Goal: Task Accomplishment & Management: Manage account settings

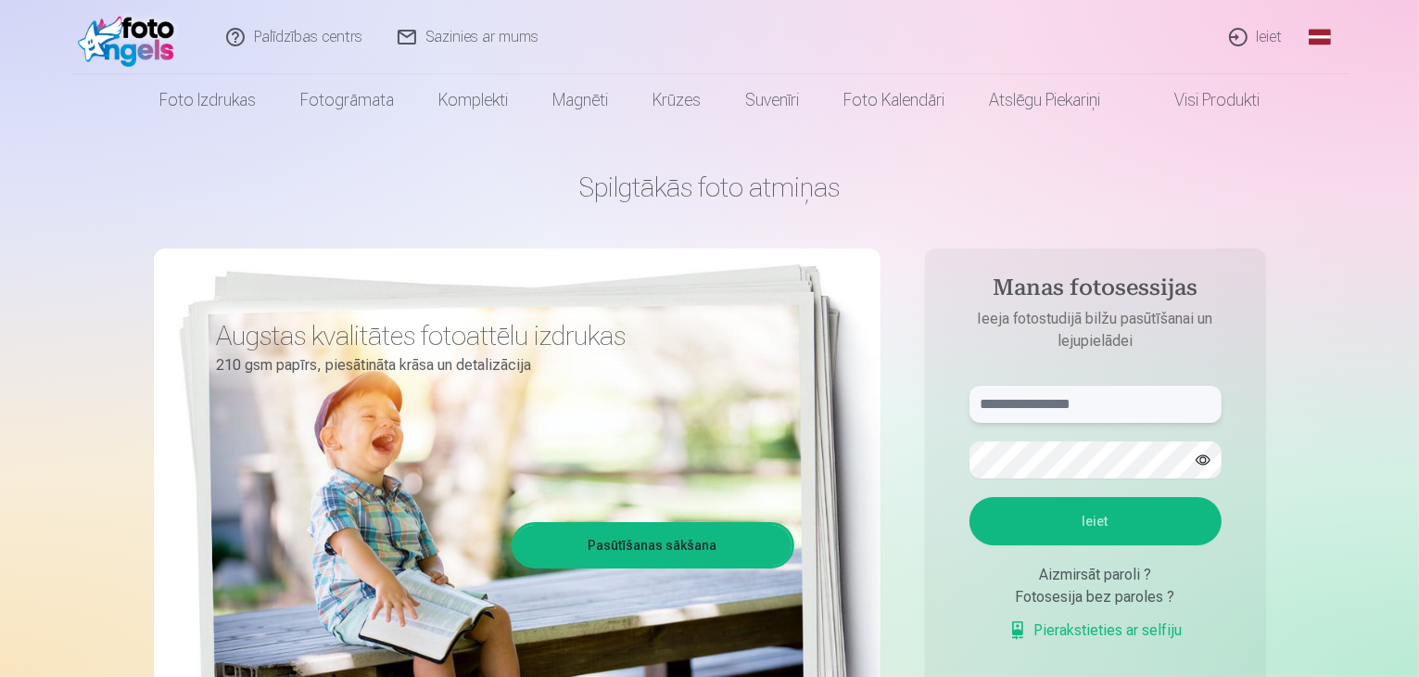
click at [1027, 397] on input "text" at bounding box center [1096, 404] width 252 height 37
type input "*"
type input "**********"
click at [1079, 508] on button "Ieiet" at bounding box center [1096, 521] width 252 height 48
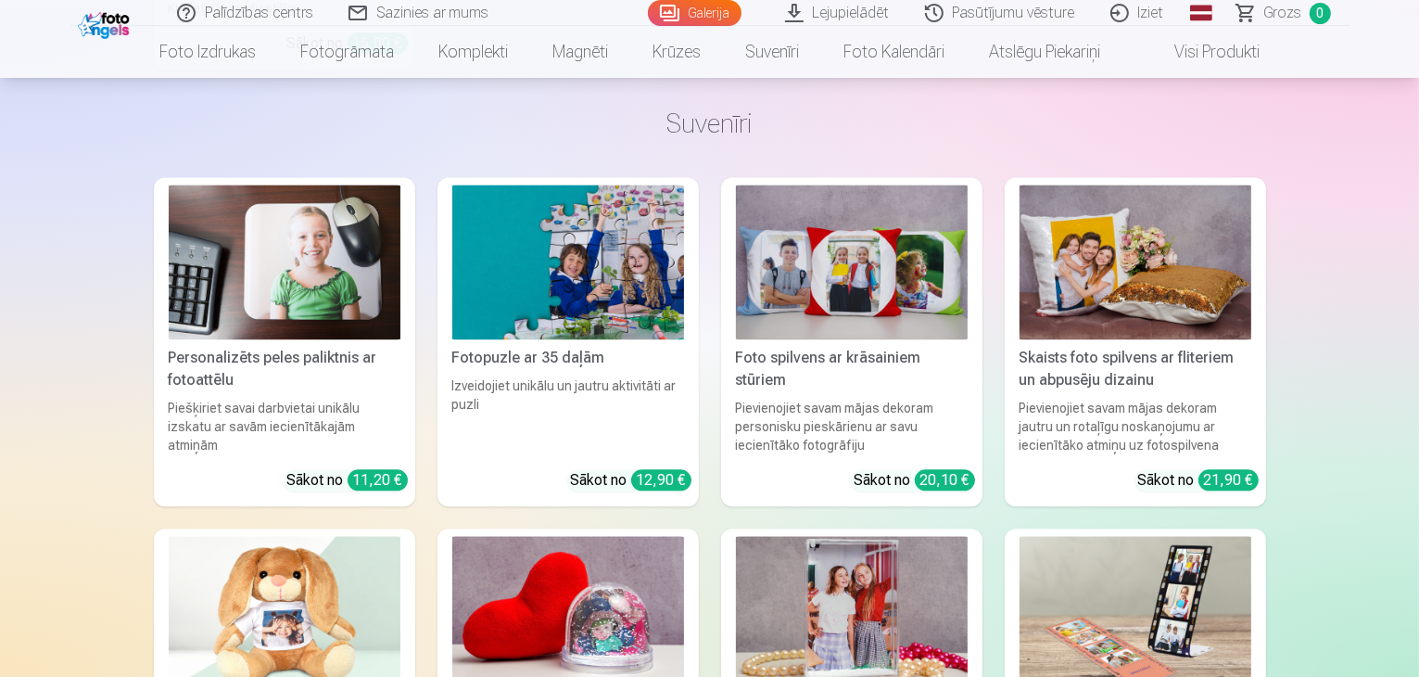
scroll to position [11198, 0]
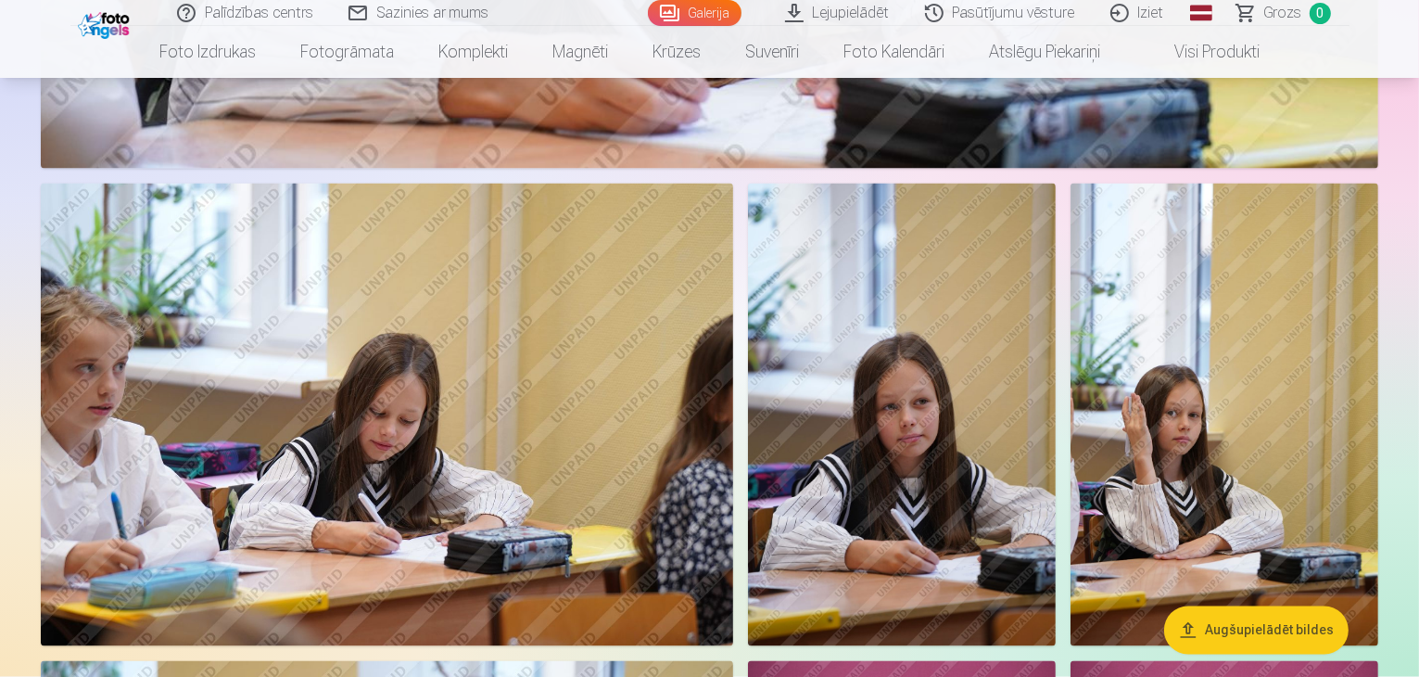
scroll to position [3004, 0]
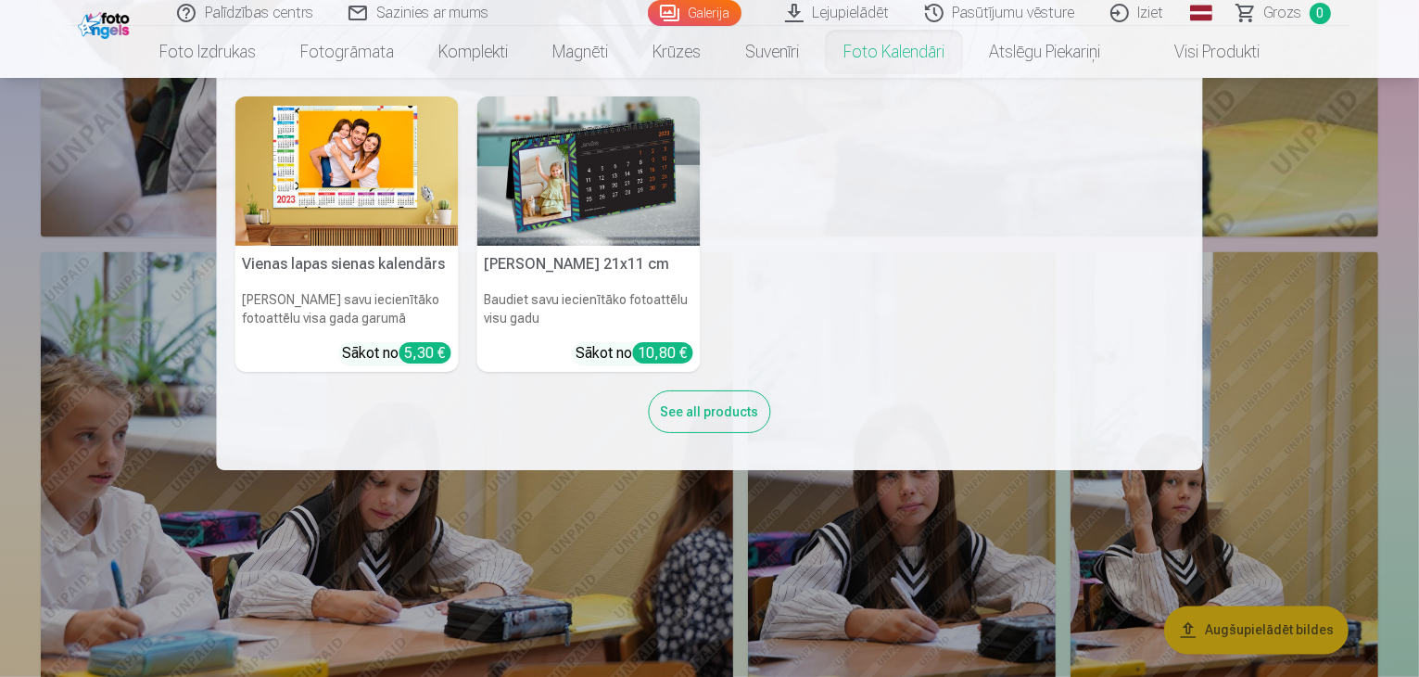
click at [883, 57] on link "Foto kalendāri" at bounding box center [894, 52] width 146 height 52
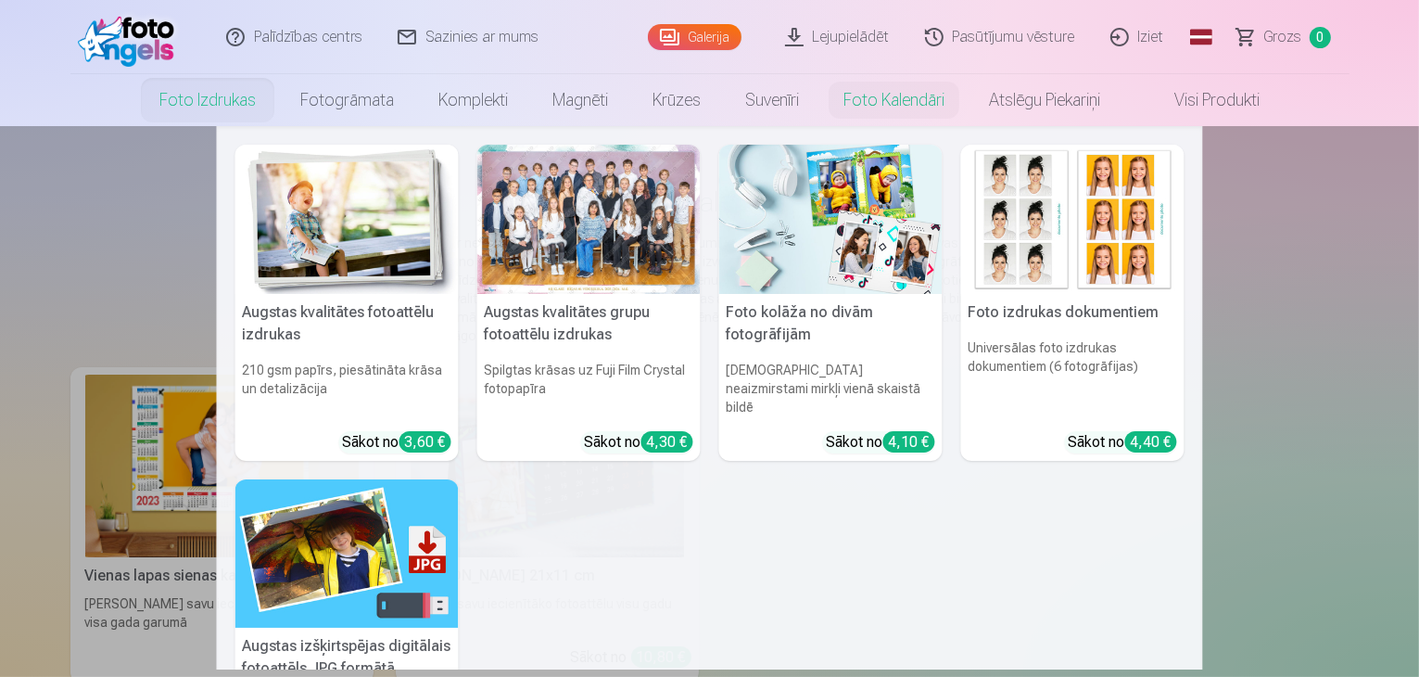
click at [196, 120] on link "Foto izdrukas" at bounding box center [207, 100] width 141 height 52
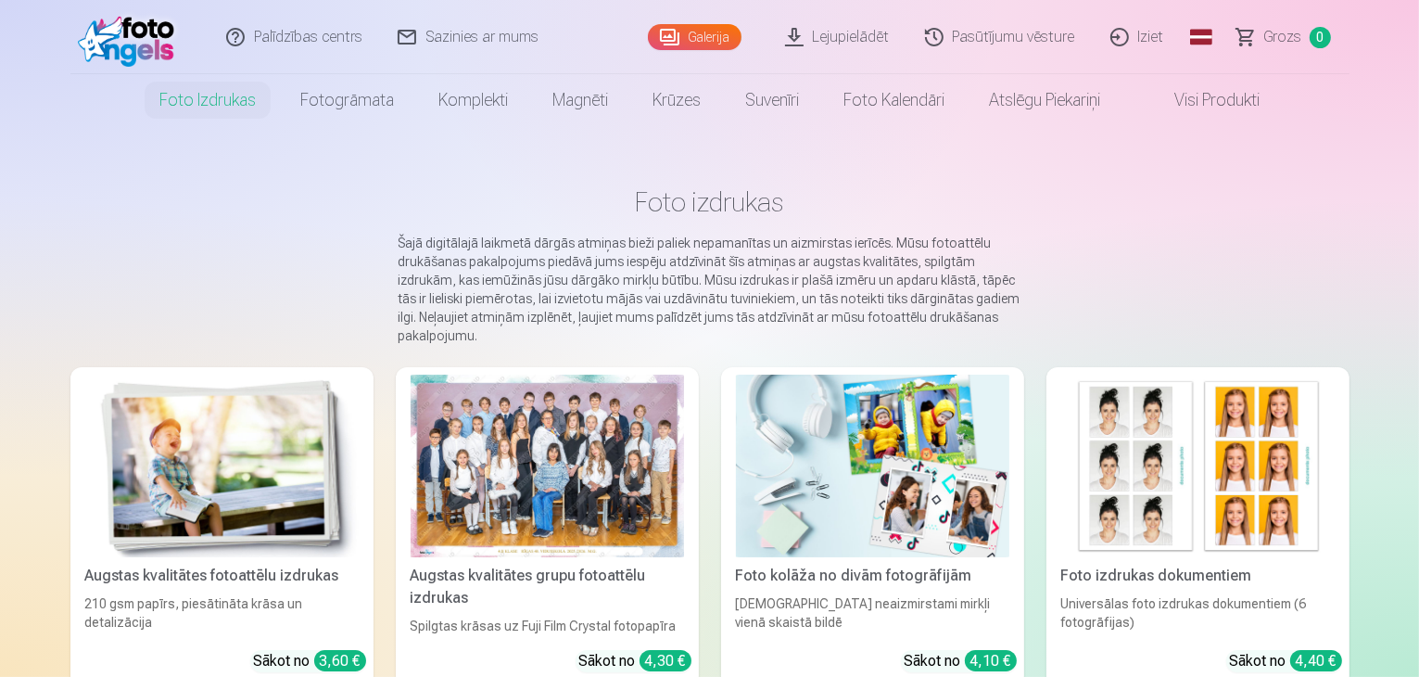
click at [540, 400] on div at bounding box center [547, 466] width 273 height 183
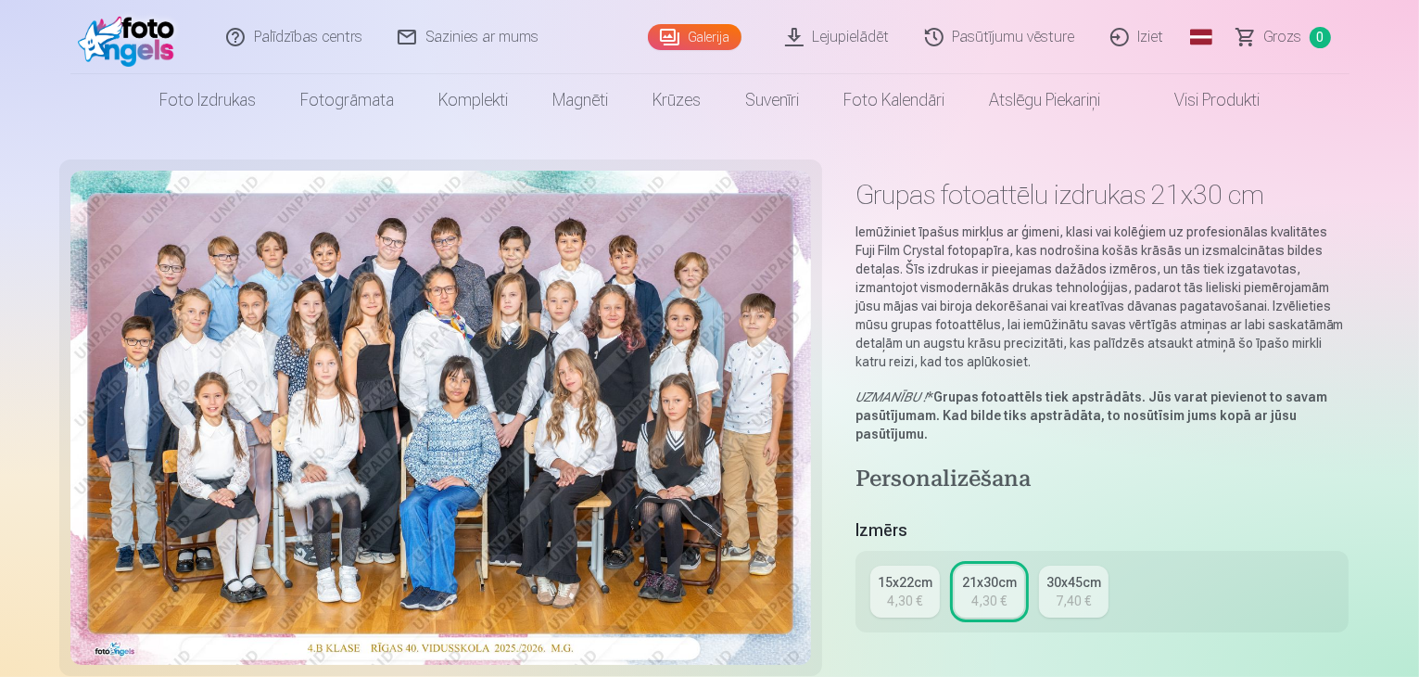
click at [682, 26] on link "Galerija" at bounding box center [695, 37] width 94 height 26
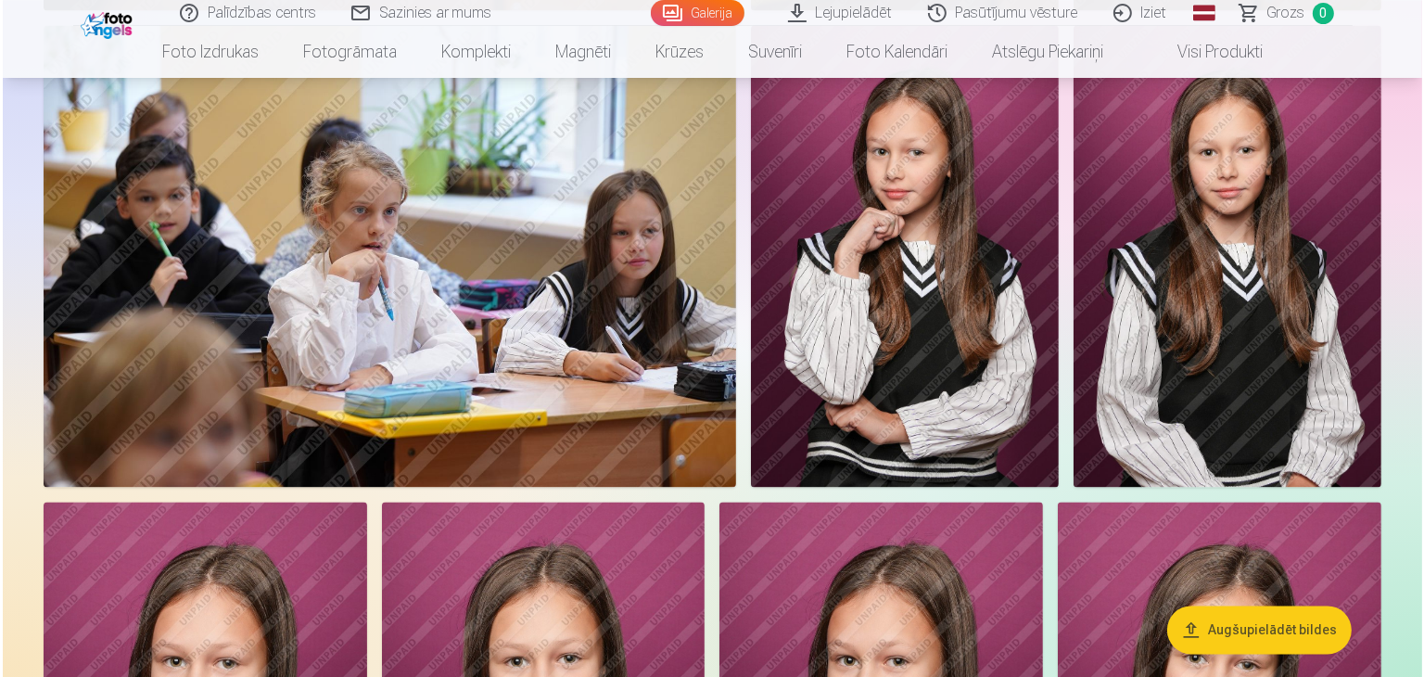
scroll to position [3671, 0]
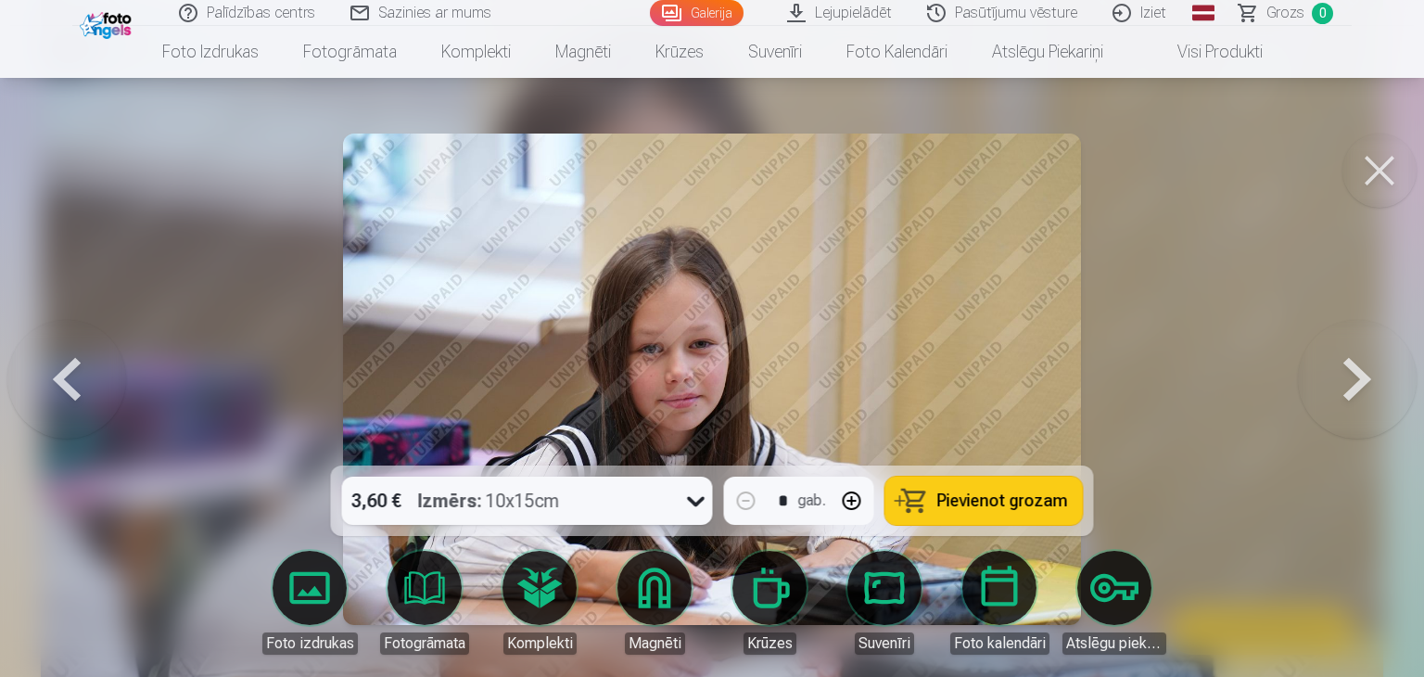
click at [1377, 157] on button at bounding box center [1379, 170] width 74 height 74
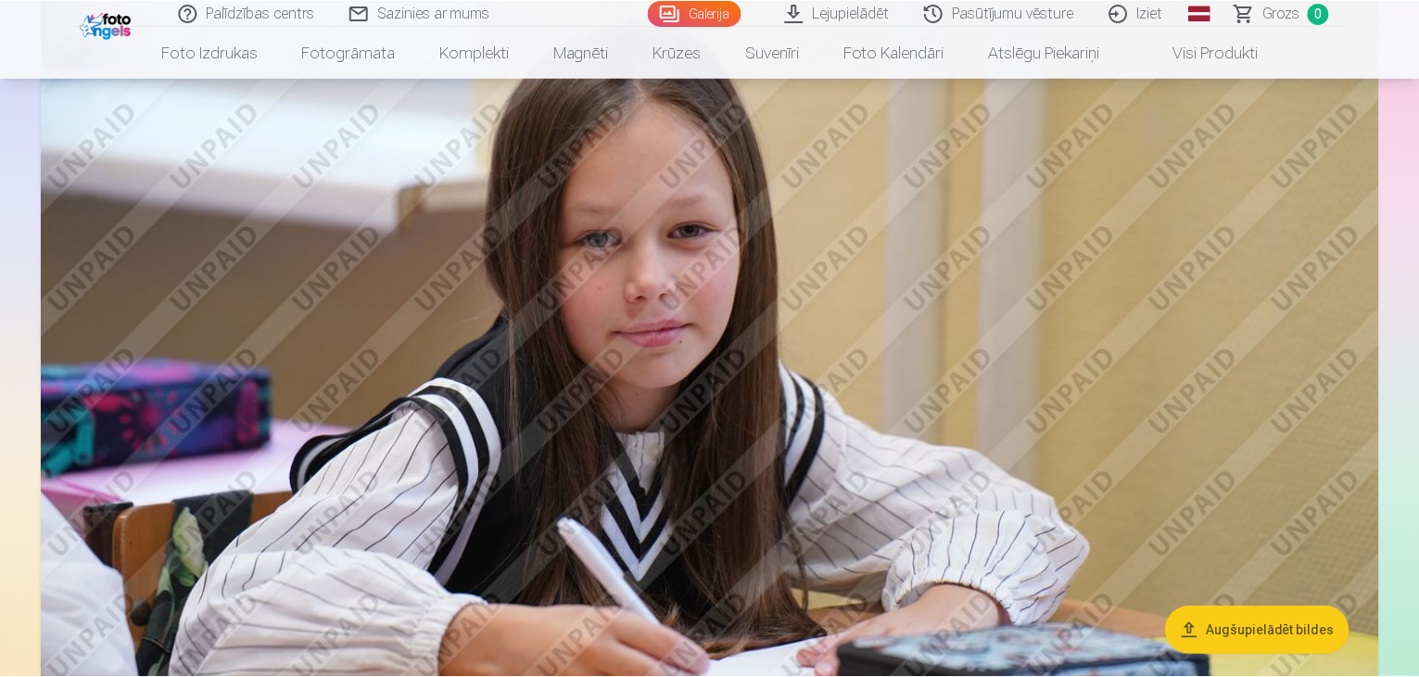
scroll to position [3660, 0]
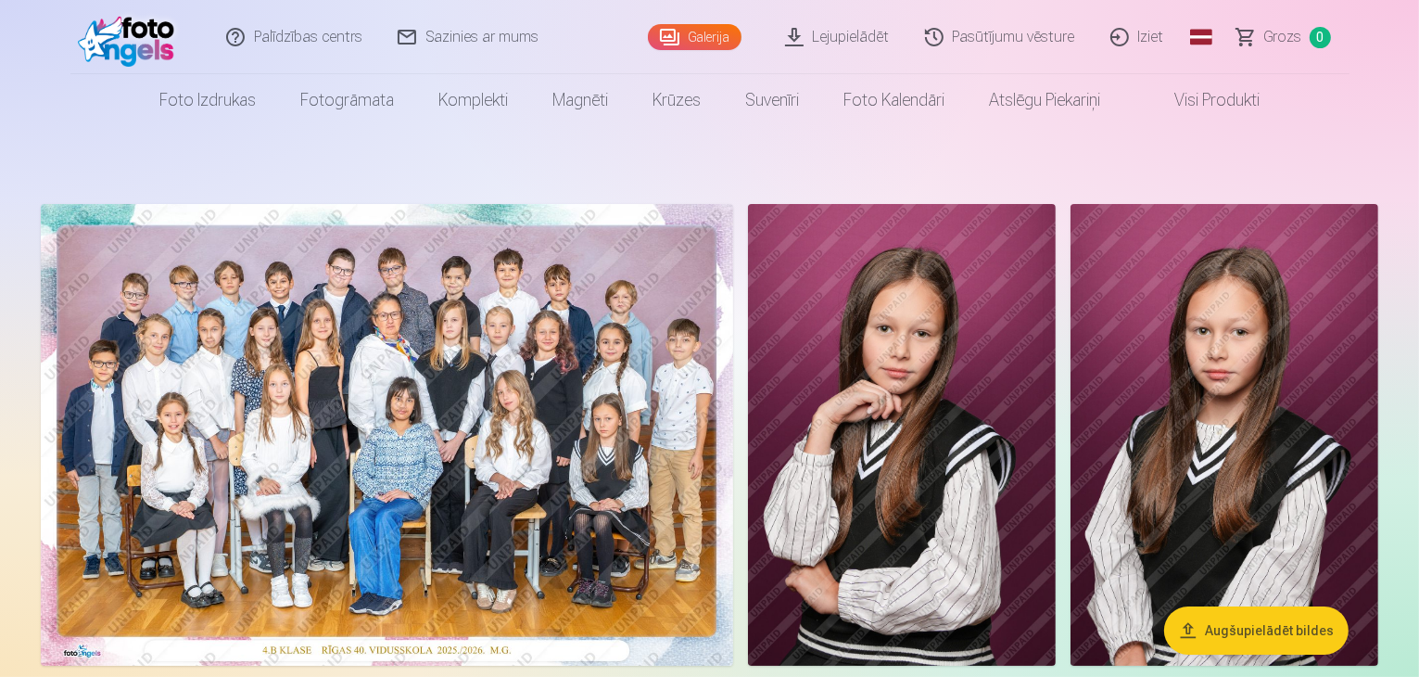
click at [1141, 36] on link "Iziet" at bounding box center [1138, 37] width 89 height 74
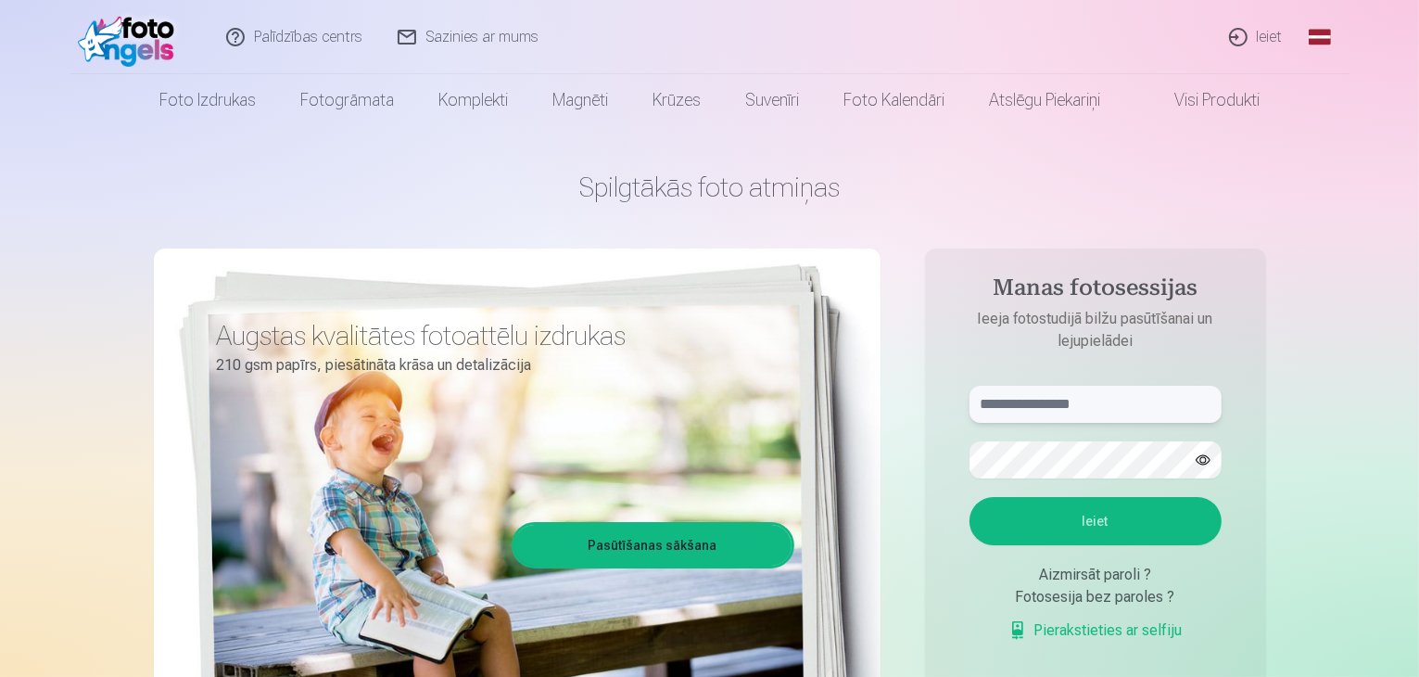
click at [1034, 401] on input "text" at bounding box center [1096, 404] width 252 height 37
type input "**********"
click at [1198, 453] on button "button" at bounding box center [1203, 459] width 35 height 35
click at [1100, 510] on button "Ieiet" at bounding box center [1096, 521] width 252 height 48
